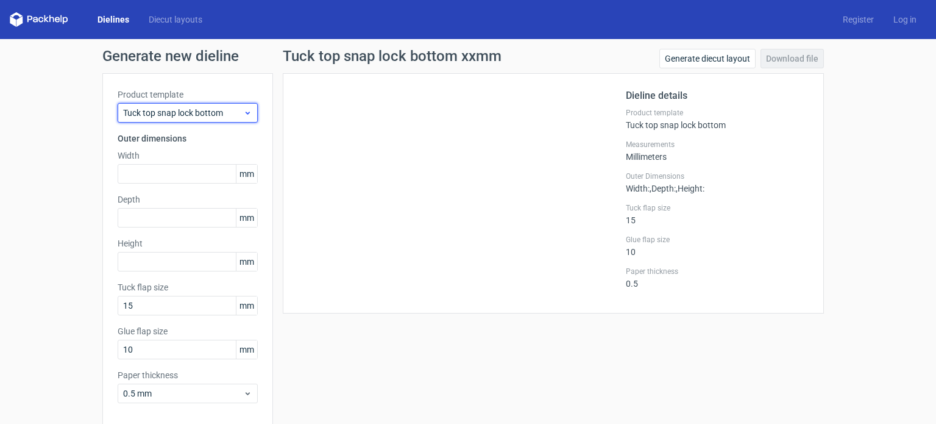
click at [208, 110] on span "Tuck top snap lock bottom" at bounding box center [183, 113] width 120 height 12
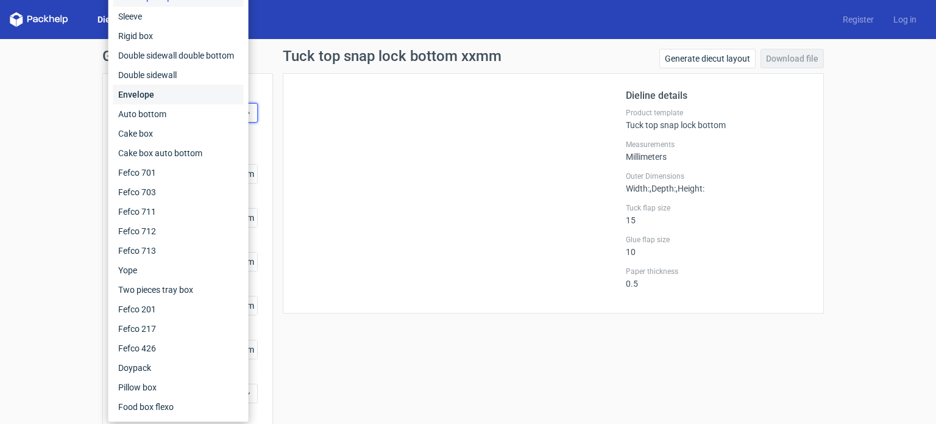
scroll to position [53, 0]
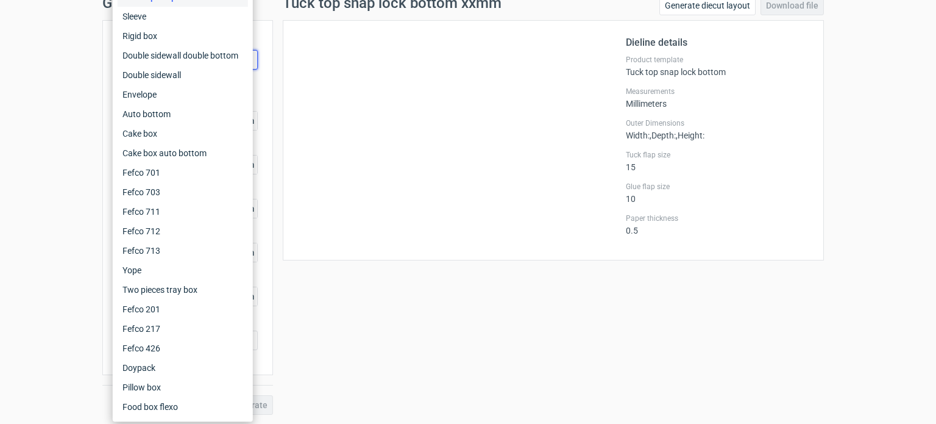
click at [374, 331] on div "Tuck top snap lock bottom xxmm Generate diecut layout Download file Dieline det…" at bounding box center [553, 205] width 561 height 419
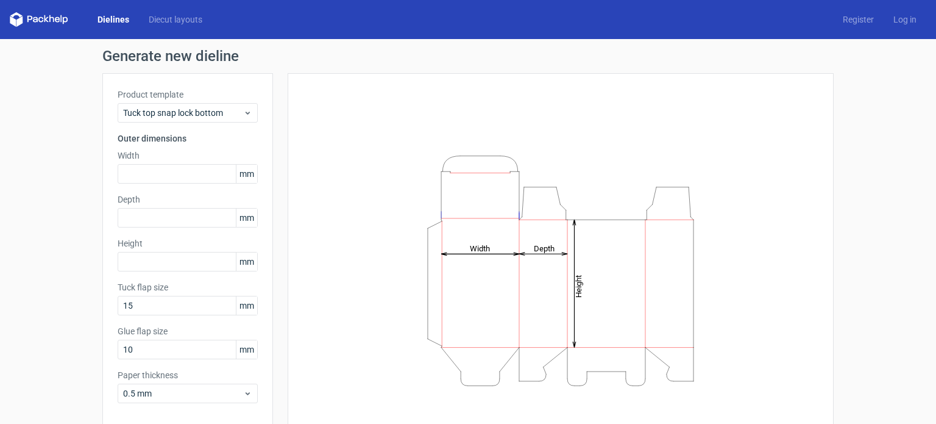
scroll to position [53, 0]
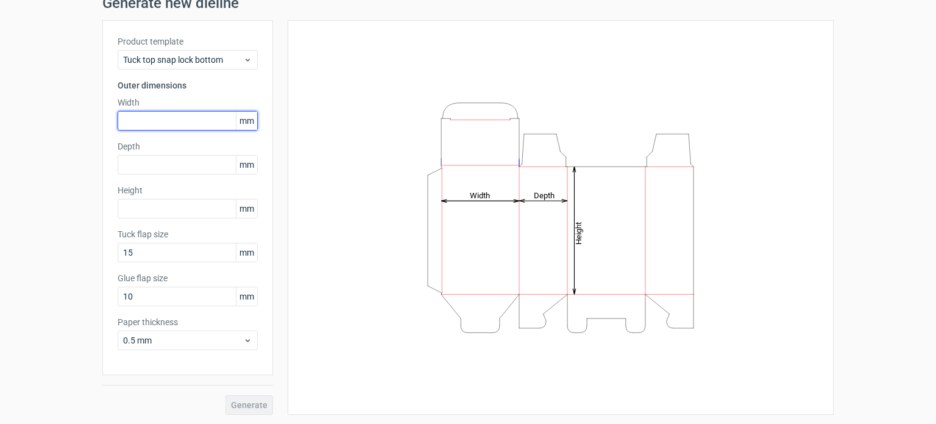
click at [202, 118] on input "text" at bounding box center [188, 121] width 140 height 20
type input "25"
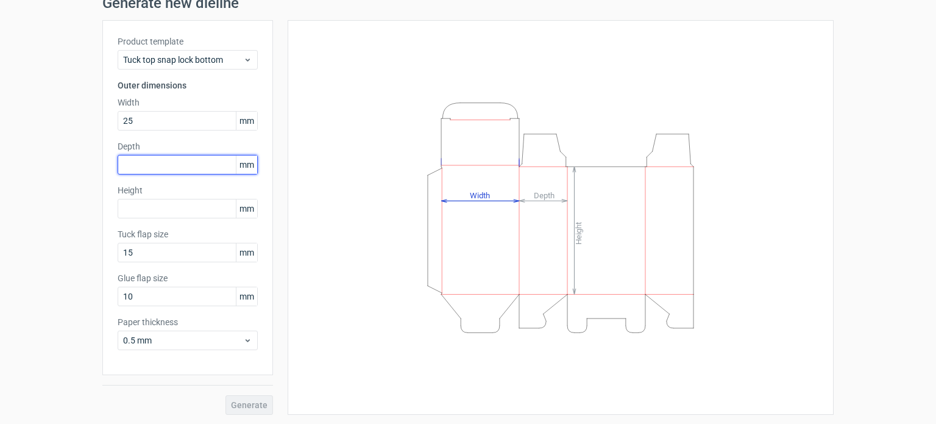
click at [188, 165] on input "text" at bounding box center [188, 165] width 140 height 20
type input "25"
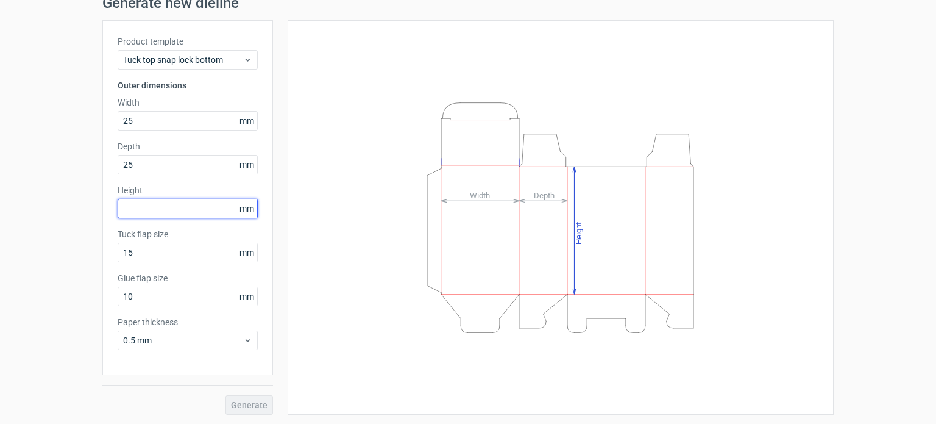
click at [169, 202] on input "text" at bounding box center [188, 209] width 140 height 20
type input "83"
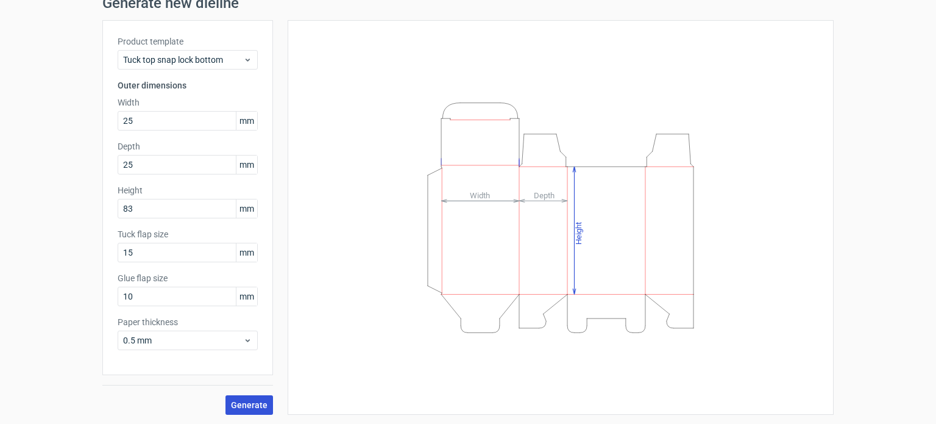
click at [244, 407] on span "Generate" at bounding box center [249, 404] width 37 height 9
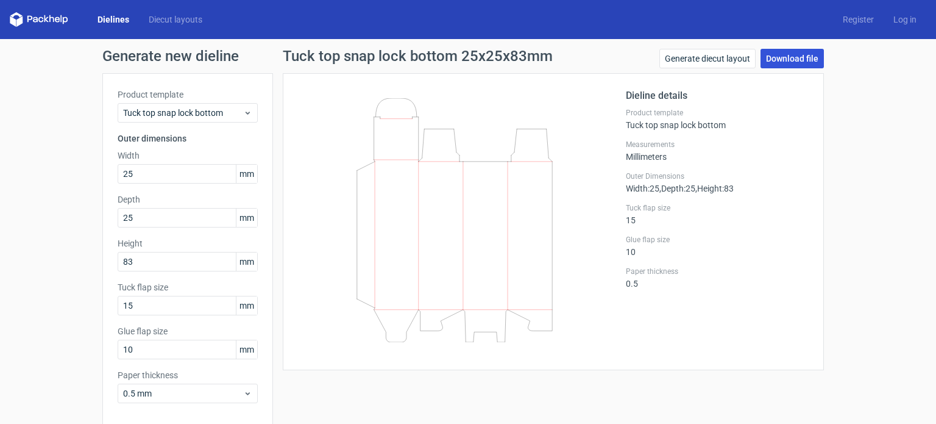
click at [784, 49] on link "Download file" at bounding box center [792, 59] width 63 height 20
